Goal: Task Accomplishment & Management: Manage account settings

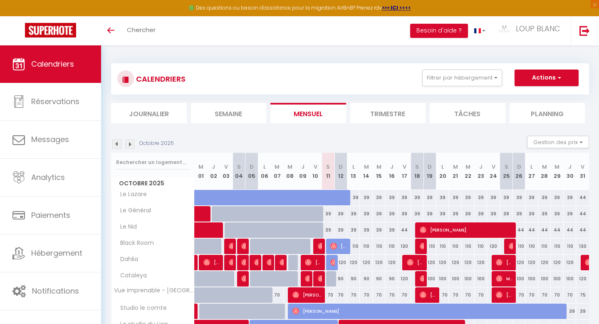
click at [446, 197] on div "39" at bounding box center [443, 197] width 13 height 15
type input "39"
type input "Lun 20 Octobre 2025"
type input "[DATE] Octobre 2025"
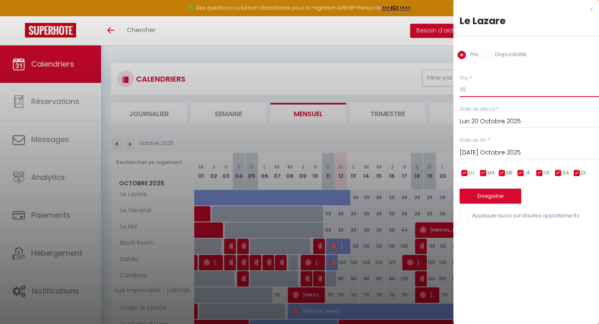
click at [484, 88] on input "39" at bounding box center [529, 89] width 139 height 15
type input "3"
type input "44"
click at [494, 125] on input "Lun 20 Octobre 2025" at bounding box center [529, 121] width 139 height 11
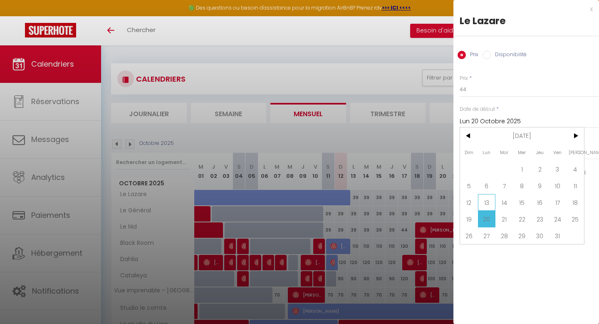
click at [487, 202] on span "13" at bounding box center [487, 202] width 18 height 17
type input "Lun 13 Octobre 2025"
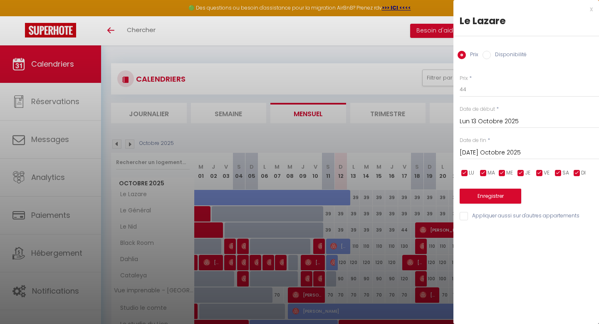
click at [522, 147] on input "[DATE] Octobre 2025" at bounding box center [529, 152] width 139 height 11
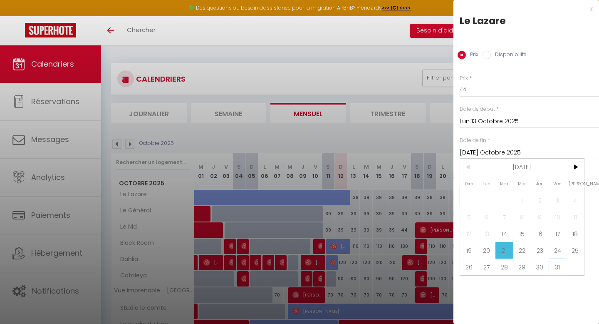
click at [555, 263] on span "31" at bounding box center [558, 266] width 18 height 17
type input "Ven 31 Octobre 2025"
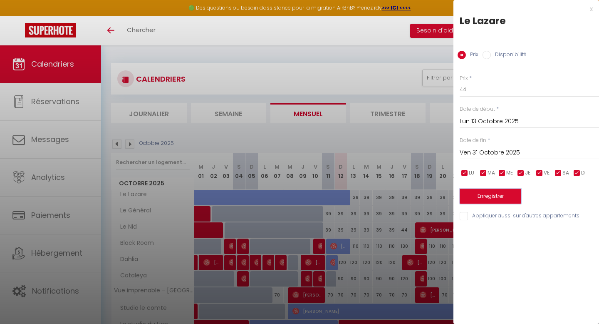
click at [495, 195] on button "Enregistrer" at bounding box center [491, 196] width 62 height 15
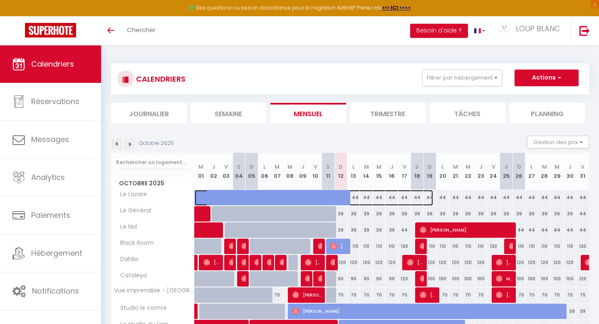
click at [340, 197] on span at bounding box center [318, 198] width 230 height 16
select select "OK"
select select "0"
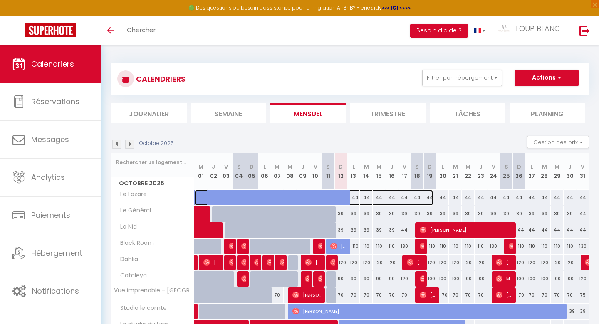
select select "1"
select select
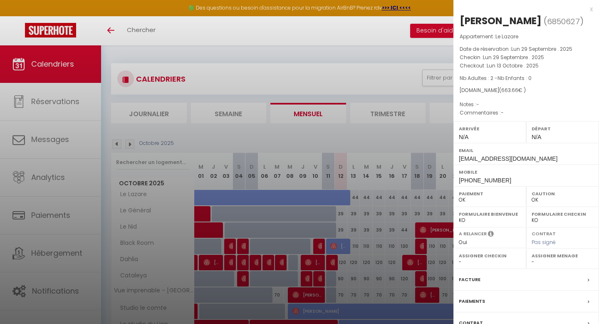
click at [592, 11] on div "x" at bounding box center [523, 9] width 139 height 10
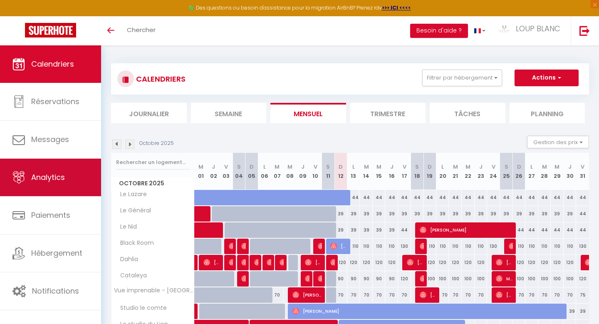
click at [37, 179] on span "Analytics" at bounding box center [48, 177] width 34 height 10
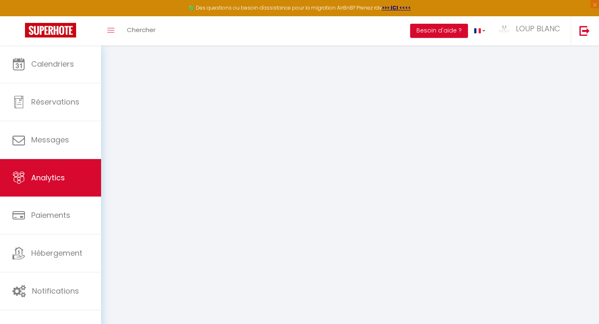
select select "2025"
select select "10"
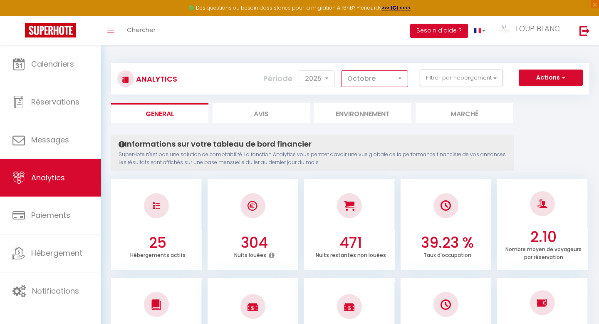
click at [370, 85] on select "[PERSON_NAME] Mars [PERSON_NAME] Juin Juillet Août Septembre Octobre Novembre D…" at bounding box center [374, 78] width 67 height 17
click at [468, 82] on button "Filtrer par hébergement" at bounding box center [461, 77] width 83 height 17
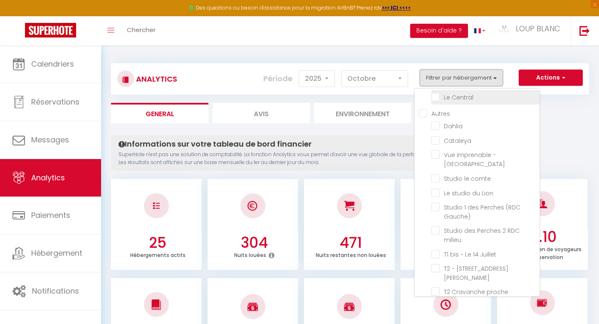
scroll to position [238, 0]
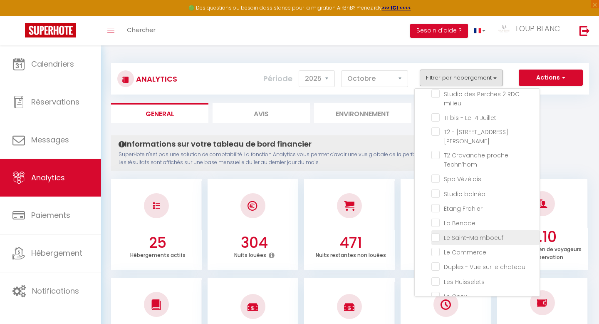
click at [453, 233] on Saint-Maimboeuf "checkbox" at bounding box center [486, 237] width 108 height 8
checkbox Saint-Maimboeuf "true"
checkbox Lazare "false"
checkbox Général "false"
checkbox Nid "false"
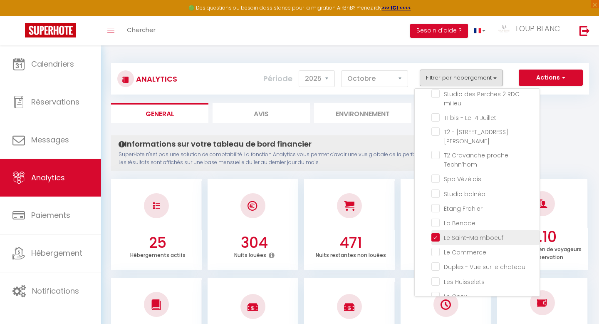
checkbox Room "false"
checkbox toits "false"
checkbox Central "false"
checkbox input "false"
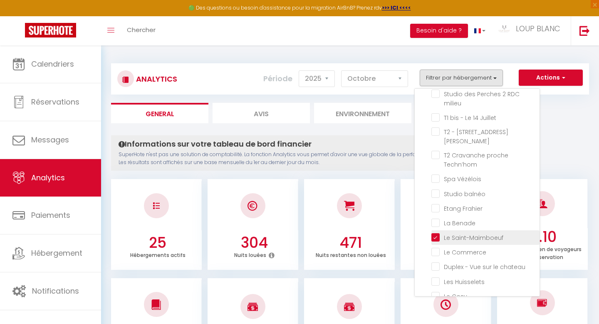
checkbox République "false"
checkbox comte "false"
checkbox Lion "false"
checkbox Gauche\) "false"
checkbox milieu "false"
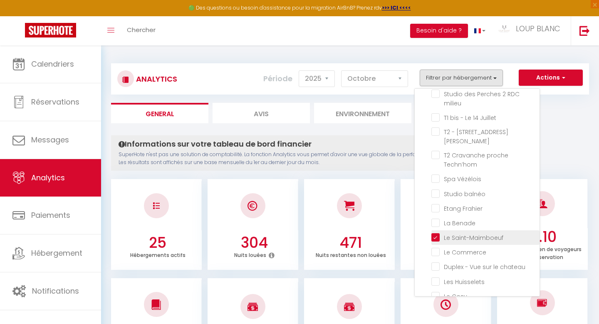
checkbox Juillet "false"
checkbox Jaurès "false"
checkbox Techn’hom "false"
checkbox Vézélois "false"
checkbox balnéo "false"
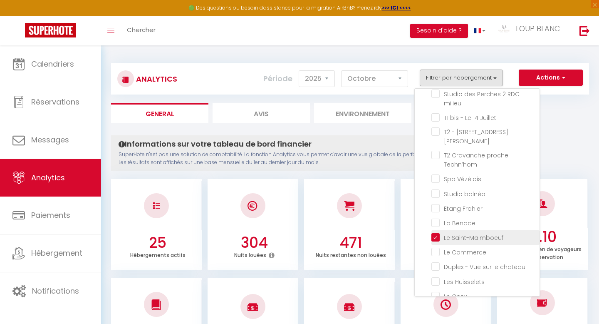
checkbox Frahier "false"
checkbox Benade "false"
checkbox Commerce "false"
checkbox chateau "false"
checkbox Huisselets "false"
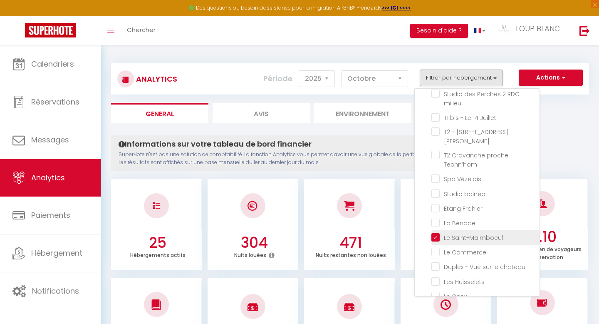
checkbox Cosy "false"
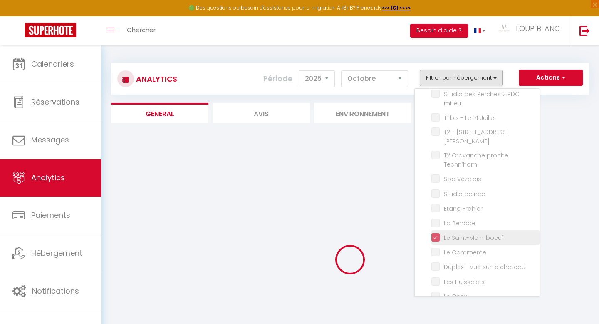
checkbox Lazare "false"
checkbox Général "false"
checkbox Nid "false"
checkbox Room "false"
checkbox toits "false"
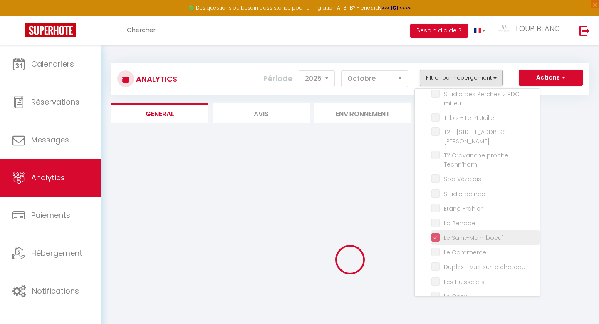
checkbox Central "false"
checkbox input "false"
checkbox République "false"
checkbox comte "false"
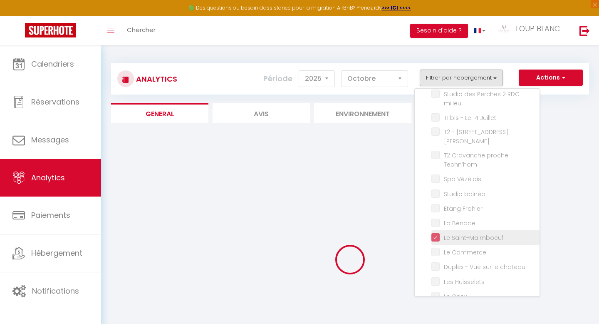
checkbox Lion "false"
checkbox Gauche\) "false"
checkbox milieu "false"
checkbox Juillet "false"
checkbox Jaurès "false"
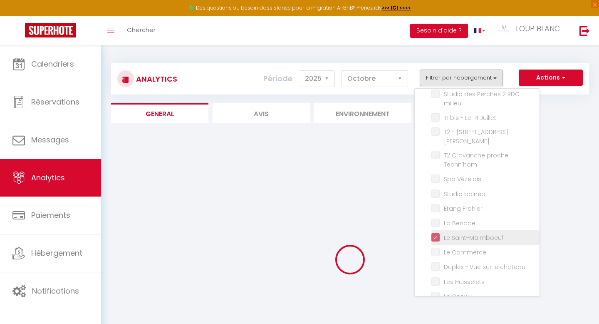
checkbox Techn’hom "false"
checkbox Vézélois "false"
checkbox balnéo "false"
checkbox Frahier "false"
checkbox Benade "false"
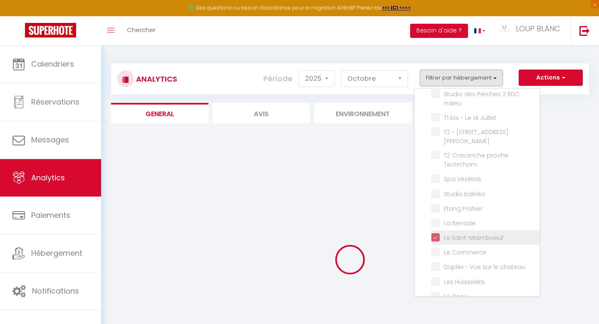
checkbox Commerce "false"
checkbox chateau "false"
checkbox Huisselets "false"
checkbox Cosy "false"
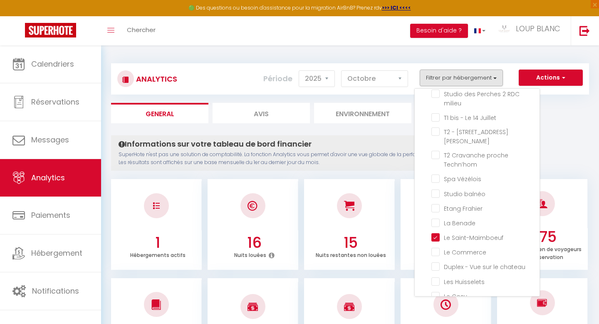
click at [569, 112] on ul "General Avis Environnement Marché" at bounding box center [350, 113] width 478 height 20
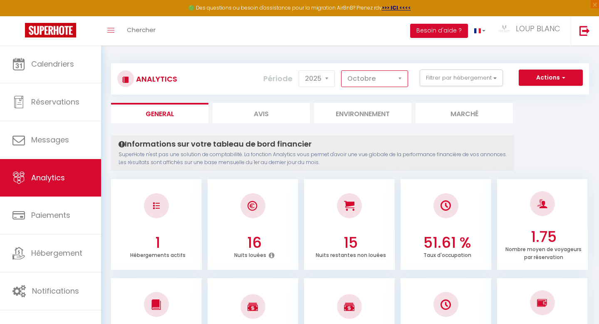
click at [389, 82] on select "[PERSON_NAME] Mars [PERSON_NAME] Juin Juillet Août Septembre Octobre Novembre D…" at bounding box center [374, 78] width 67 height 17
select select "9"
click at [342, 70] on select "[PERSON_NAME] Mars [PERSON_NAME] Juin Juillet Août Septembre Octobre Novembre D…" at bounding box center [374, 78] width 67 height 17
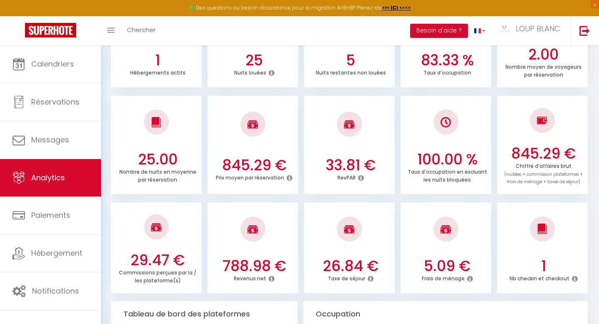
scroll to position [0, 0]
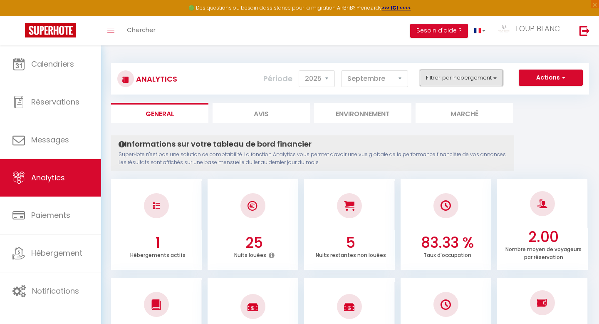
click at [458, 78] on button "Filtrer par hébergement" at bounding box center [461, 77] width 83 height 17
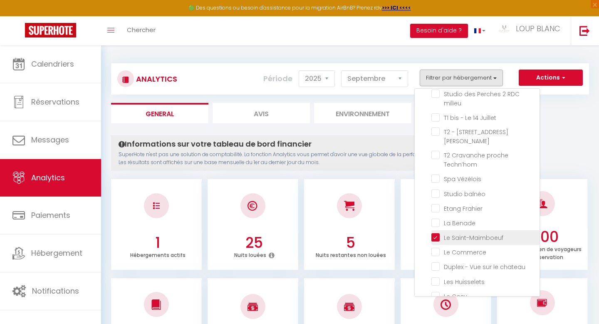
click at [438, 233] on Saint-Maimboeuf "checkbox" at bounding box center [486, 237] width 108 height 8
checkbox Saint-Maimboeuf "false"
checkbox Lazare "false"
checkbox Général "false"
checkbox Nid "false"
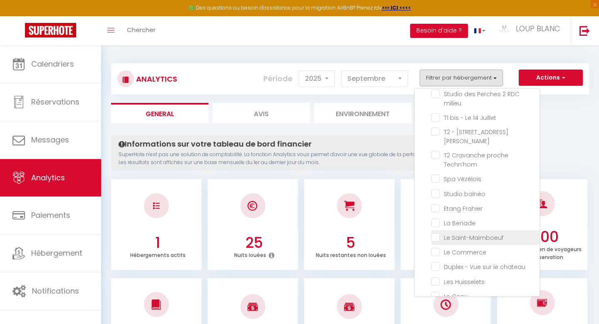
checkbox Room "false"
checkbox toits "false"
checkbox Central "false"
checkbox input "false"
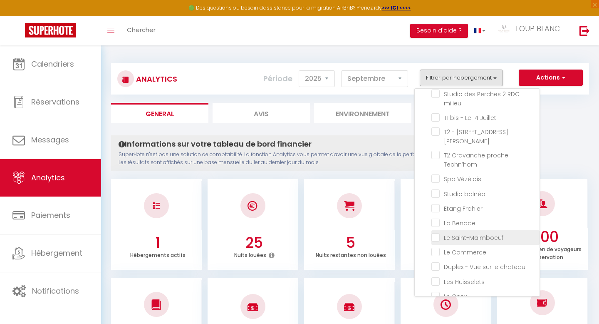
checkbox République "false"
checkbox comte "false"
checkbox Lion "false"
checkbox Gauche\) "false"
checkbox milieu "false"
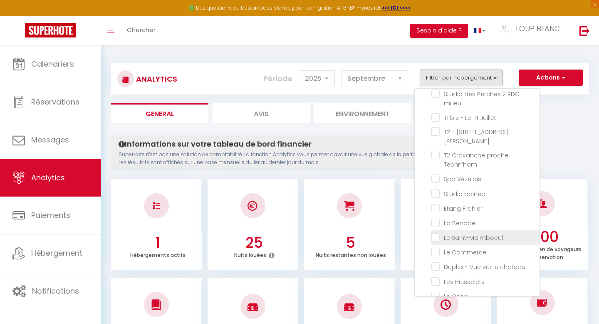
checkbox Juillet "false"
checkbox Jaurès "false"
checkbox Techn’hom "false"
checkbox Vézélois "false"
checkbox balnéo "false"
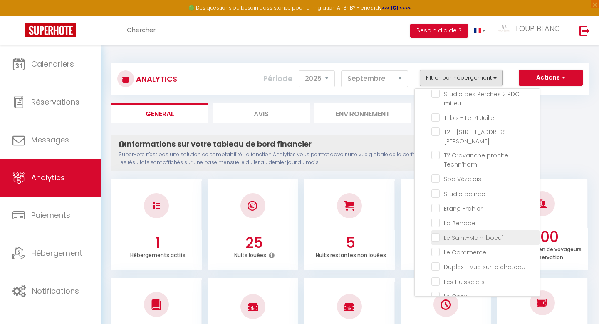
checkbox Frahier "false"
checkbox Benade "false"
checkbox Commerce "false"
checkbox chateau "false"
checkbox Huisselets "false"
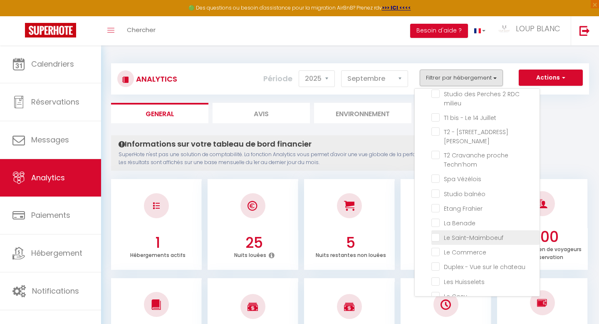
checkbox Cosy "false"
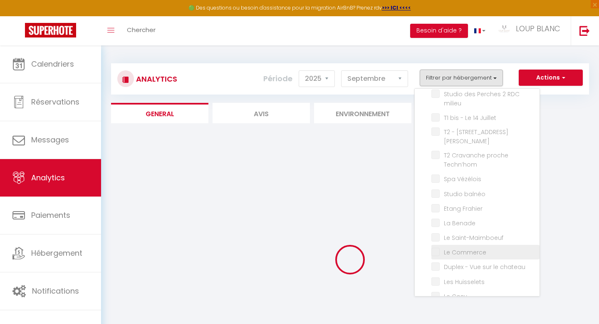
checkbox Lazare "false"
checkbox Général "false"
checkbox Nid "false"
checkbox Room "false"
checkbox toits "false"
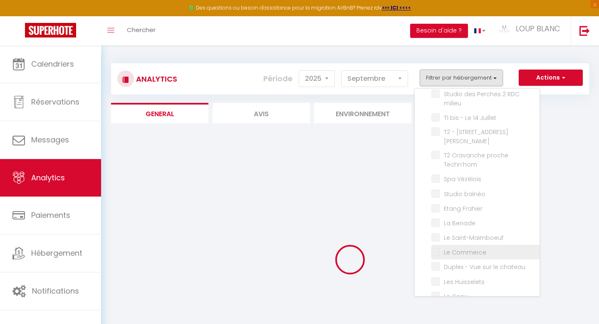
checkbox Central "false"
checkbox input "false"
checkbox République "false"
checkbox comte "false"
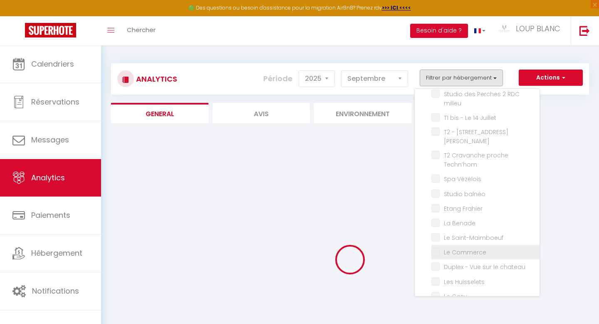
checkbox Lion "false"
checkbox Gauche\) "false"
checkbox milieu "false"
checkbox Juillet "false"
checkbox Jaurès "false"
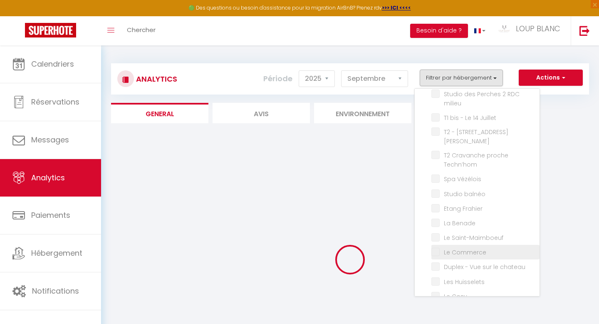
checkbox Techn’hom "false"
checkbox Vézélois "false"
checkbox balnéo "false"
checkbox Frahier "false"
checkbox Benade "false"
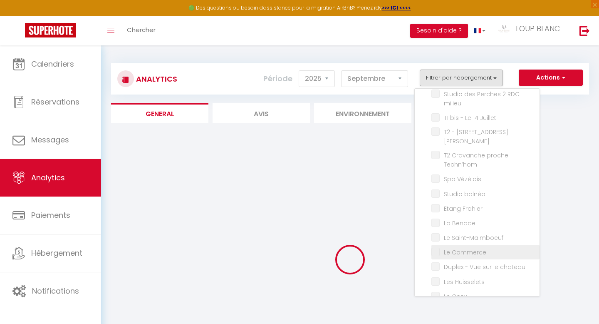
checkbox Commerce "false"
checkbox chateau "false"
checkbox Huisselets "false"
checkbox Cosy "false"
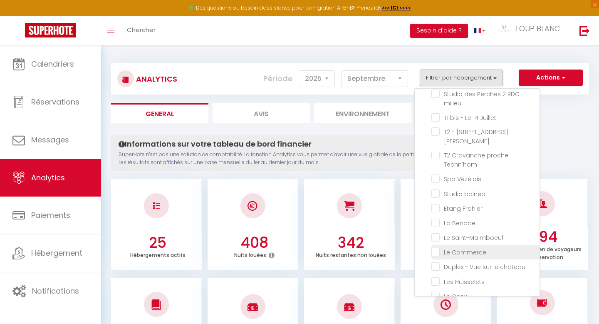
click at [438, 247] on Commerce "checkbox" at bounding box center [486, 251] width 108 height 8
checkbox Commerce "true"
checkbox Lazare "false"
checkbox Général "false"
checkbox Nid "false"
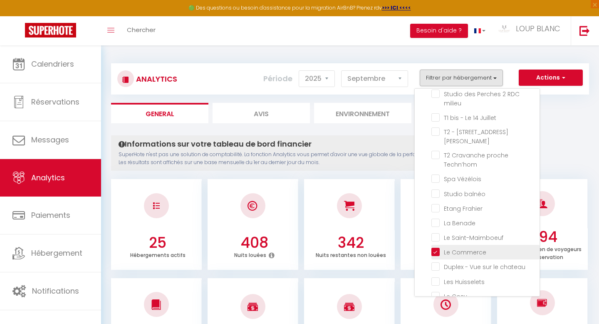
checkbox Room "false"
checkbox toits "false"
checkbox Central "false"
checkbox input "false"
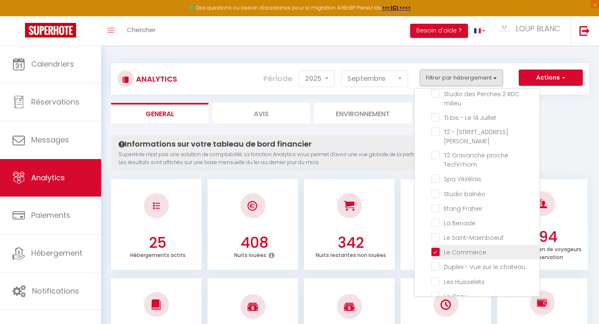
checkbox République "false"
checkbox comte "false"
checkbox Lion "false"
checkbox Gauche\) "false"
checkbox milieu "false"
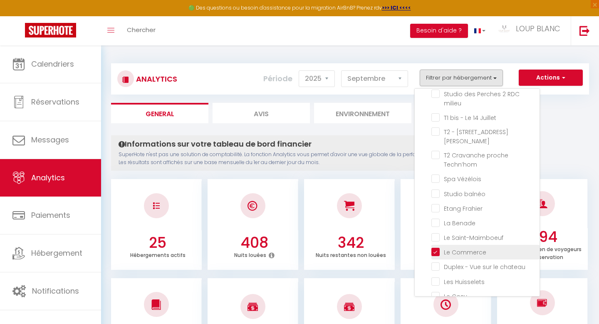
checkbox Juillet "false"
checkbox Jaurès "false"
checkbox Techn’hom "false"
checkbox Vézélois "false"
checkbox balnéo "false"
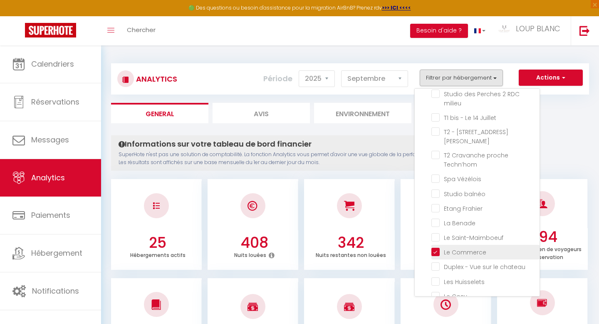
checkbox Frahier "false"
checkbox Benade "false"
checkbox chateau "false"
checkbox Huisselets "false"
checkbox Cosy "false"
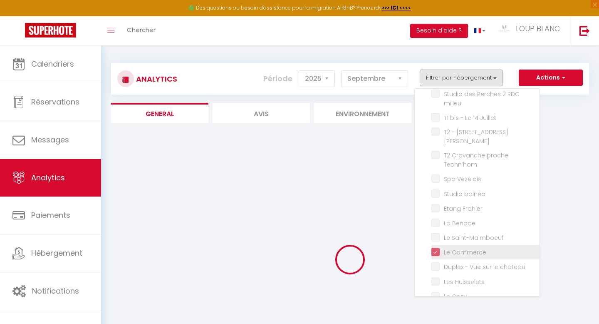
checkbox Lazare "false"
checkbox Général "false"
checkbox Nid "false"
checkbox Room "false"
checkbox toits "false"
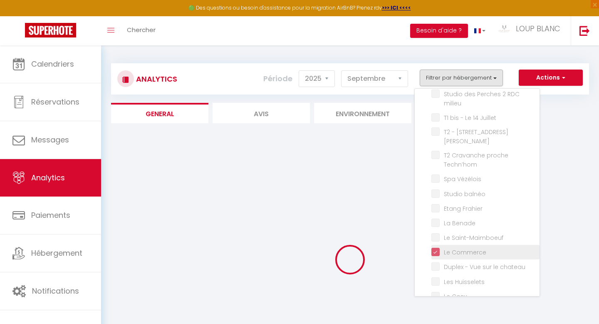
checkbox Central "false"
checkbox input "false"
checkbox République "false"
checkbox comte "false"
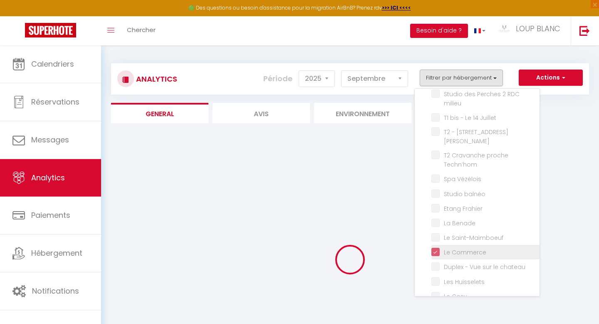
checkbox Lion "false"
checkbox Gauche\) "false"
checkbox milieu "false"
checkbox Juillet "false"
checkbox Jaurès "false"
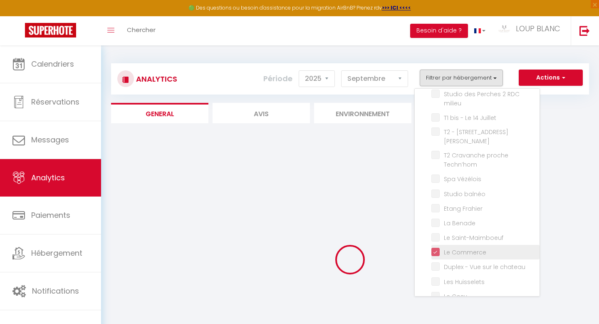
checkbox Techn’hom "false"
checkbox Vézélois "false"
checkbox balnéo "false"
checkbox Frahier "false"
checkbox Benade "false"
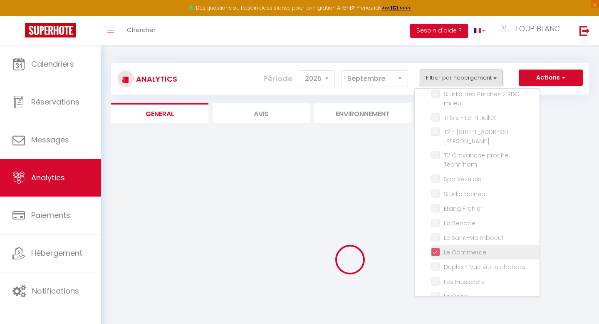
checkbox chateau "false"
checkbox Huisselets "false"
checkbox Cosy "false"
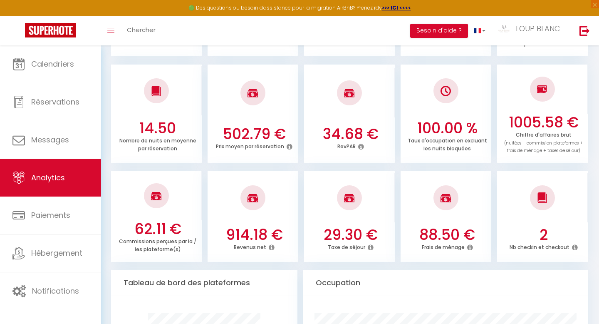
scroll to position [211, 0]
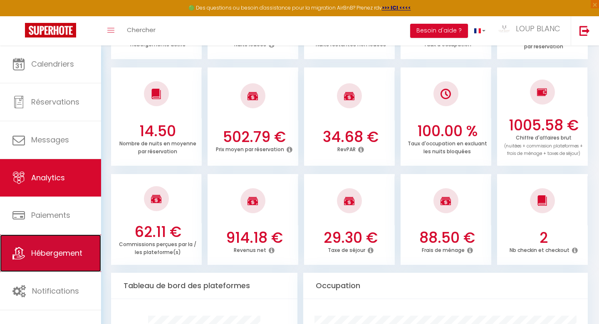
click at [59, 263] on link "Hébergement" at bounding box center [50, 252] width 101 height 37
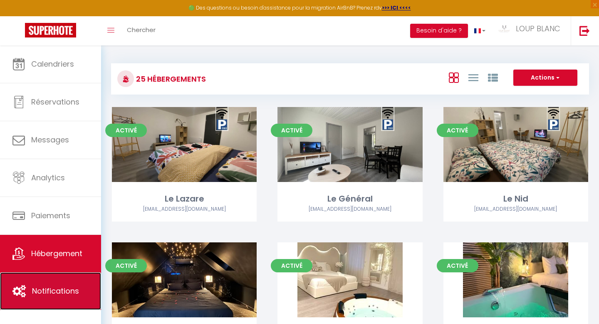
click at [70, 295] on span "Notifications" at bounding box center [55, 290] width 47 height 10
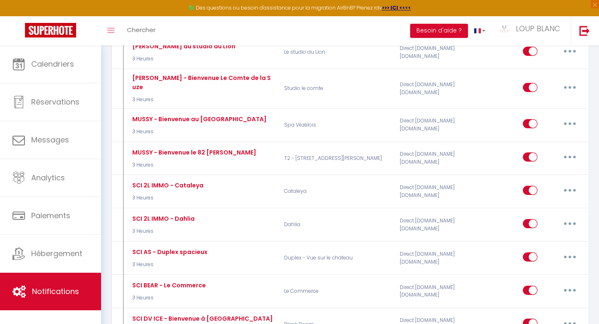
scroll to position [637, 0]
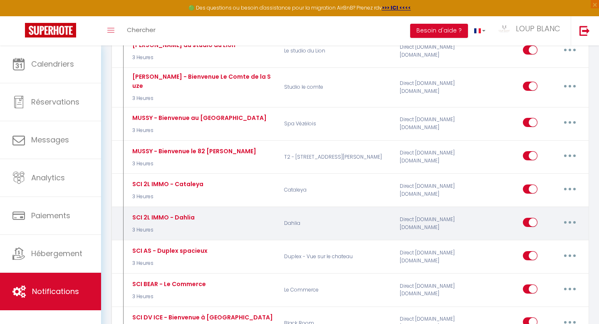
click at [566, 216] on button "button" at bounding box center [569, 222] width 23 height 13
click at [539, 234] on link "Editer" at bounding box center [549, 241] width 62 height 14
type input "SCI 2L IMMO - Dahlia"
select select "3 Heures"
select select "if_booking_is_paid"
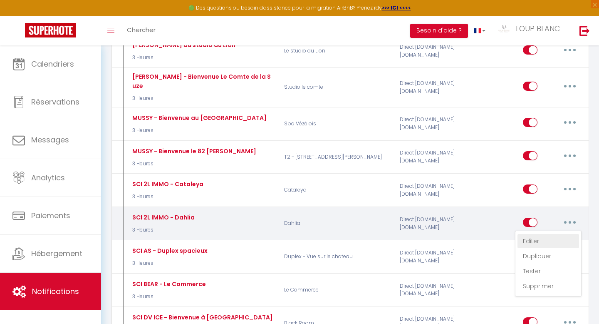
checkbox input "true"
checkbox input "false"
checkbox input "true"
radio input "true"
type input "[GUEST:FIRST_NAME], votre arrivée approche à grands pas !"
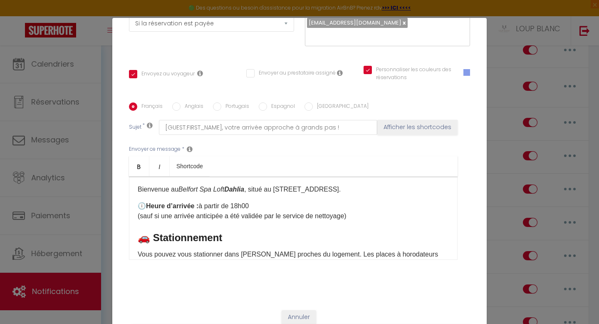
scroll to position [73, 0]
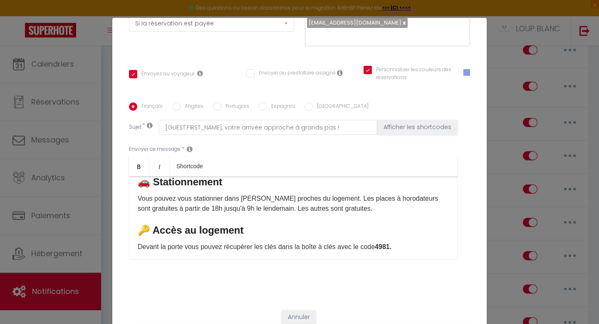
click at [392, 248] on strong "4981." at bounding box center [383, 246] width 17 height 7
drag, startPoint x: 380, startPoint y: 250, endPoint x: 393, endPoint y: 250, distance: 12.9
click at [393, 250] on p "Devant la porte vous pouvez récupérer les clés dans la boîte à clés avec le cod…" at bounding box center [293, 247] width 311 height 10
click at [342, 210] on p "Vous pouvez vous stationner dans [PERSON_NAME] proches du logement. Les places …" at bounding box center [293, 203] width 311 height 20
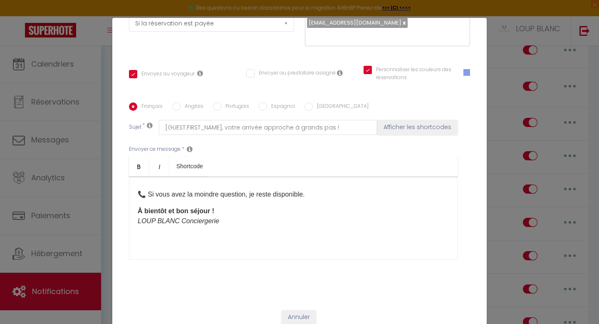
scroll to position [152, 0]
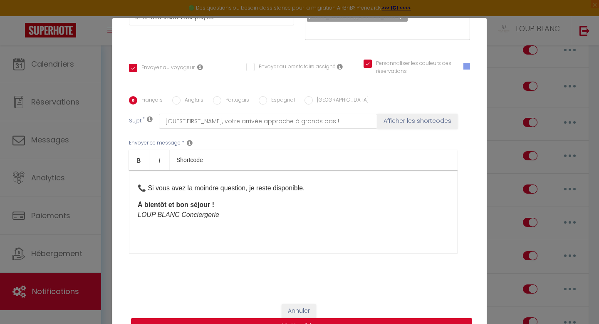
click at [327, 320] on button "Mettre à jour" at bounding box center [301, 326] width 341 height 16
checkbox input "true"
checkbox input "false"
checkbox input "true"
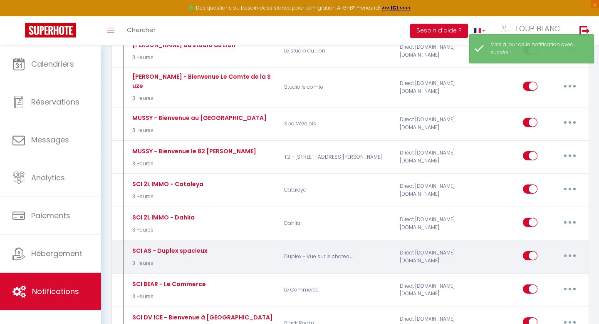
scroll to position [669, 0]
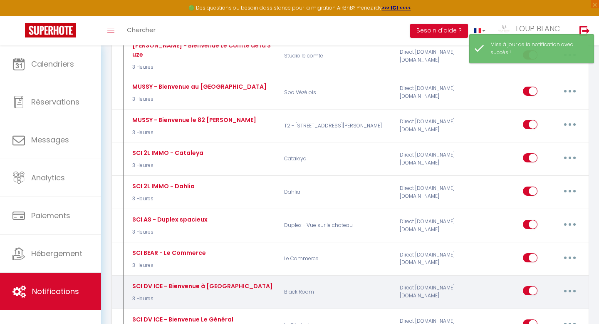
click at [570, 284] on button "button" at bounding box center [569, 290] width 23 height 13
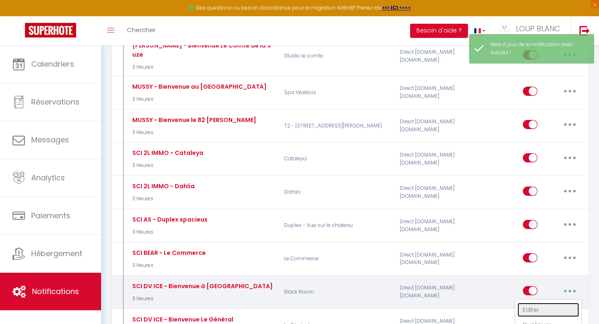
click at [540, 303] on link "Editer" at bounding box center [549, 310] width 62 height 14
type input "SCI DV ICE - Bienvenue à [GEOGRAPHIC_DATA]"
select select "3 Heures"
select select "if_booking_is_paid"
checkbox input "true"
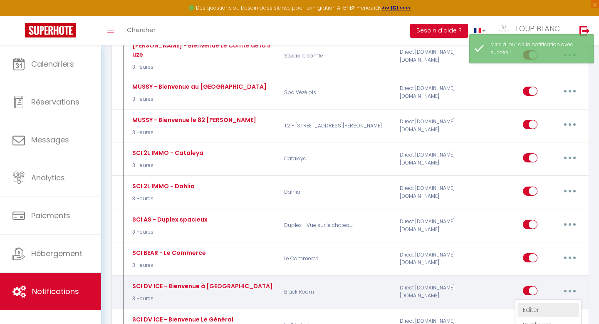
checkbox input "false"
checkbox input "true"
radio input "true"
type input "[GUEST:FIRST_NAME], votre arrivée approche à grands pas !"
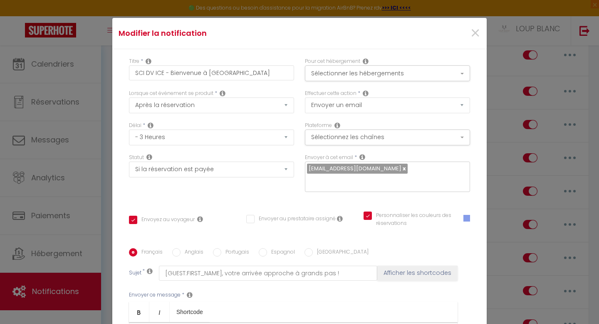
scroll to position [157, 0]
drag, startPoint x: 427, startPoint y: 231, endPoint x: 440, endPoint y: 231, distance: 12.5
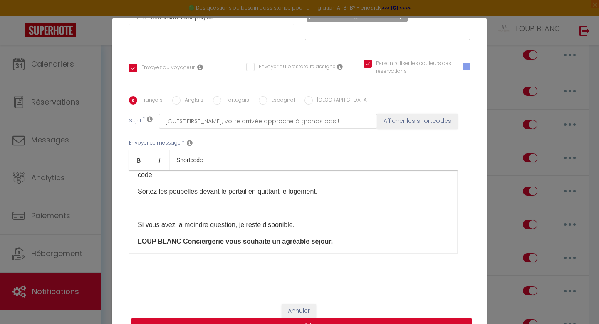
click at [348, 323] on button "Mettre à jour" at bounding box center [301, 326] width 341 height 16
checkbox input "true"
checkbox input "false"
checkbox input "true"
